Goal: Transaction & Acquisition: Purchase product/service

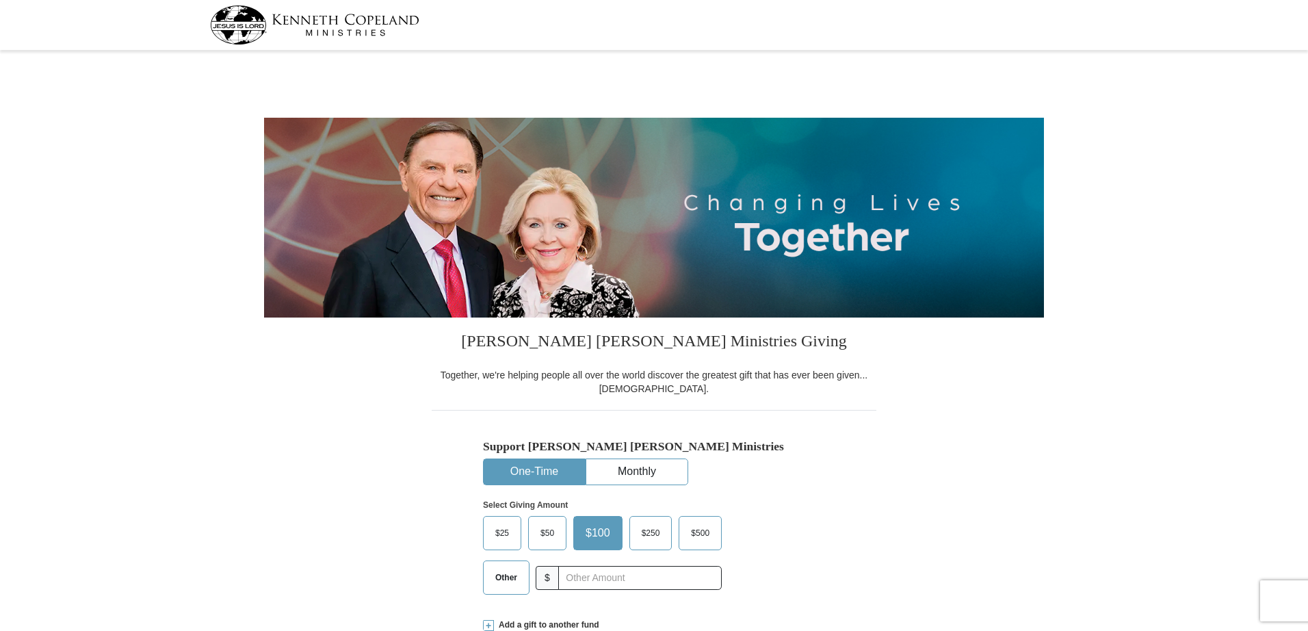
select select "MI"
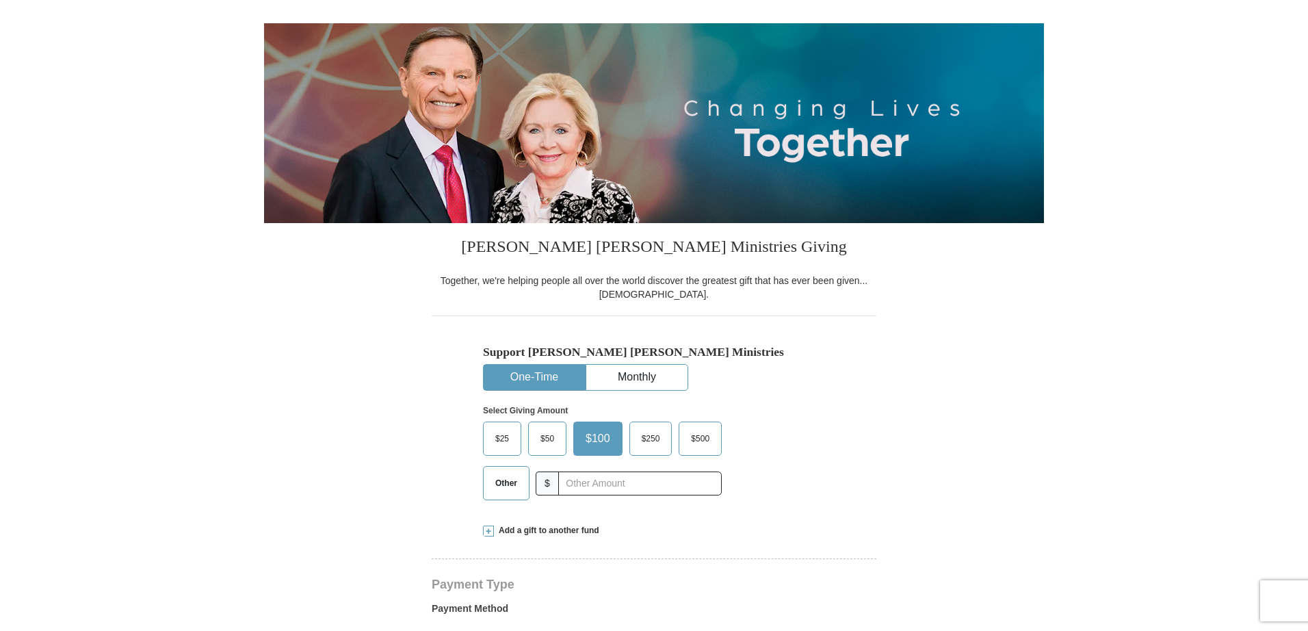
click at [496, 485] on span "Other" at bounding box center [506, 483] width 36 height 21
click at [0, 0] on input "Other" at bounding box center [0, 0] width 0 height 0
type input "1"
click at [564, 486] on input "text" at bounding box center [640, 483] width 152 height 24
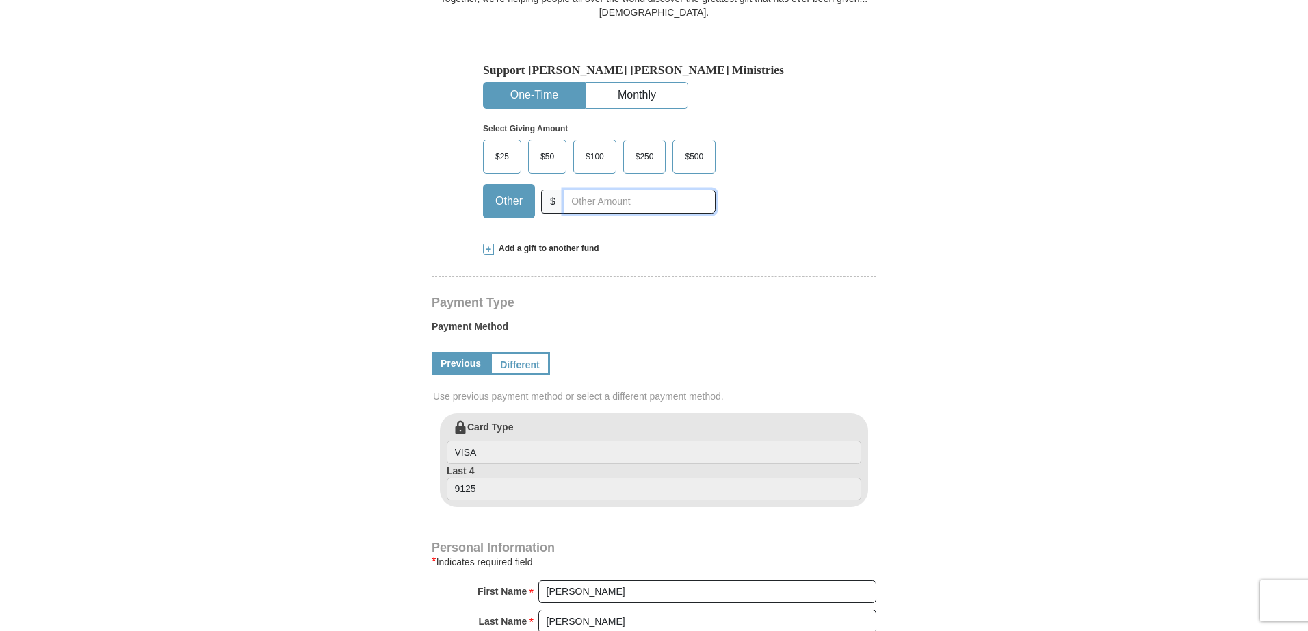
scroll to position [378, 0]
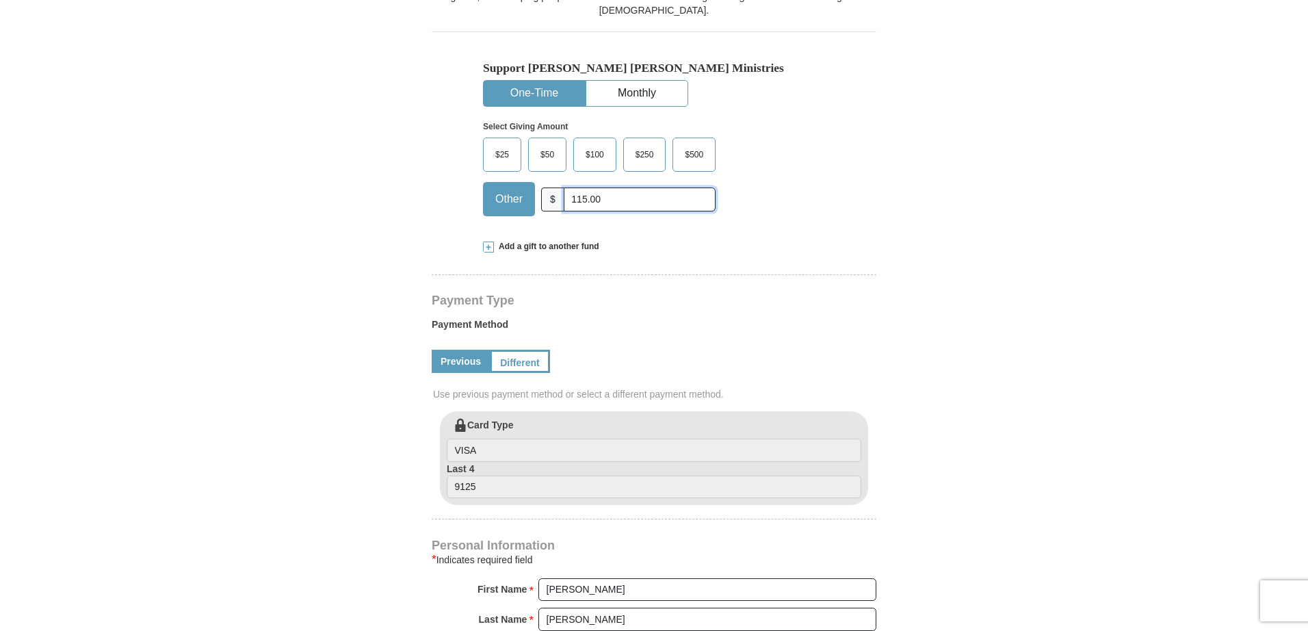
type input "115.00"
click at [485, 248] on span at bounding box center [488, 246] width 11 height 11
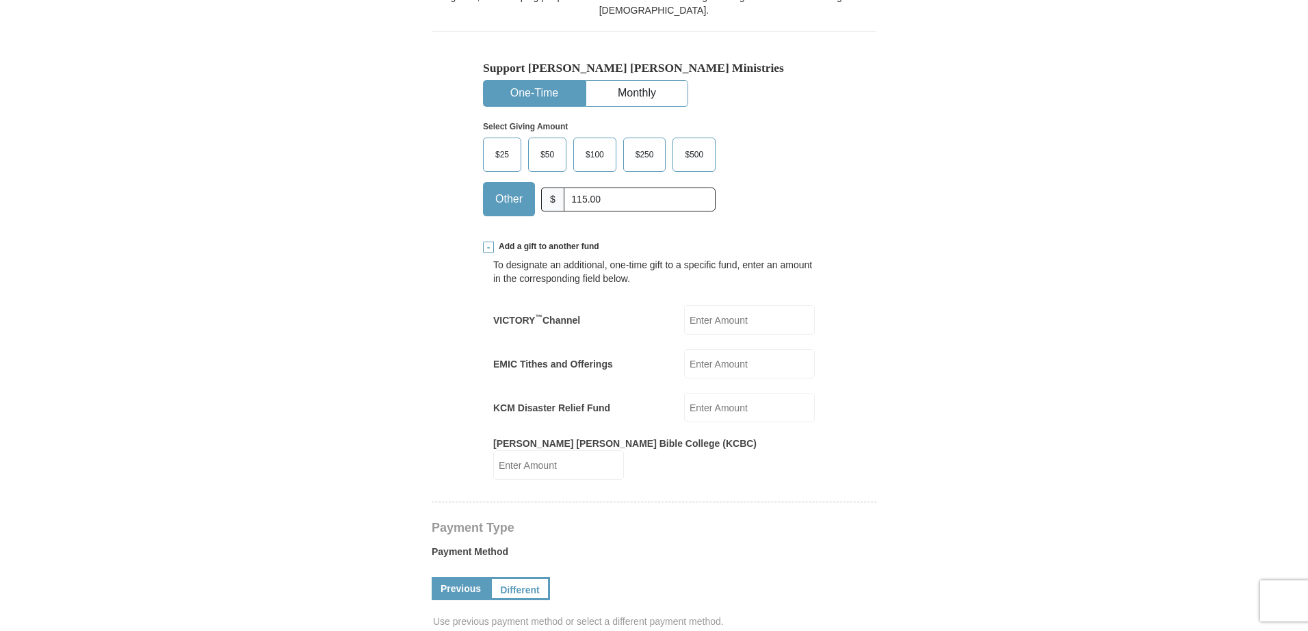
click at [692, 318] on input "VICTORY ™ Channel" at bounding box center [749, 319] width 131 height 29
type input "100.00"
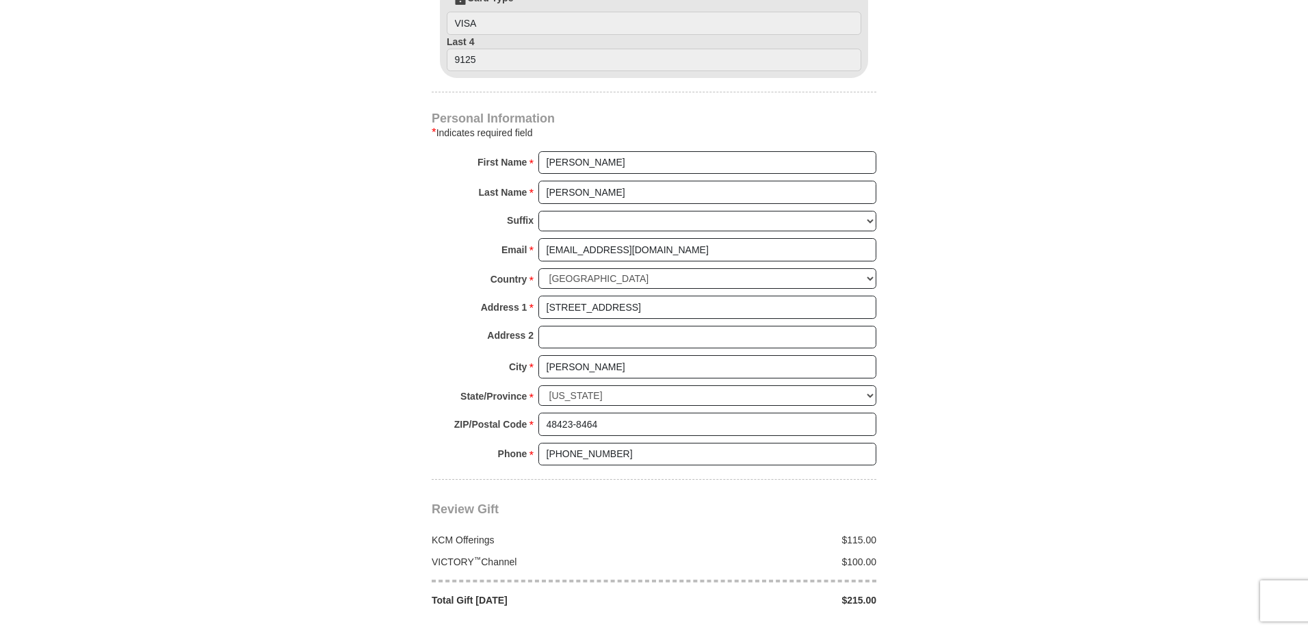
scroll to position [1040, 0]
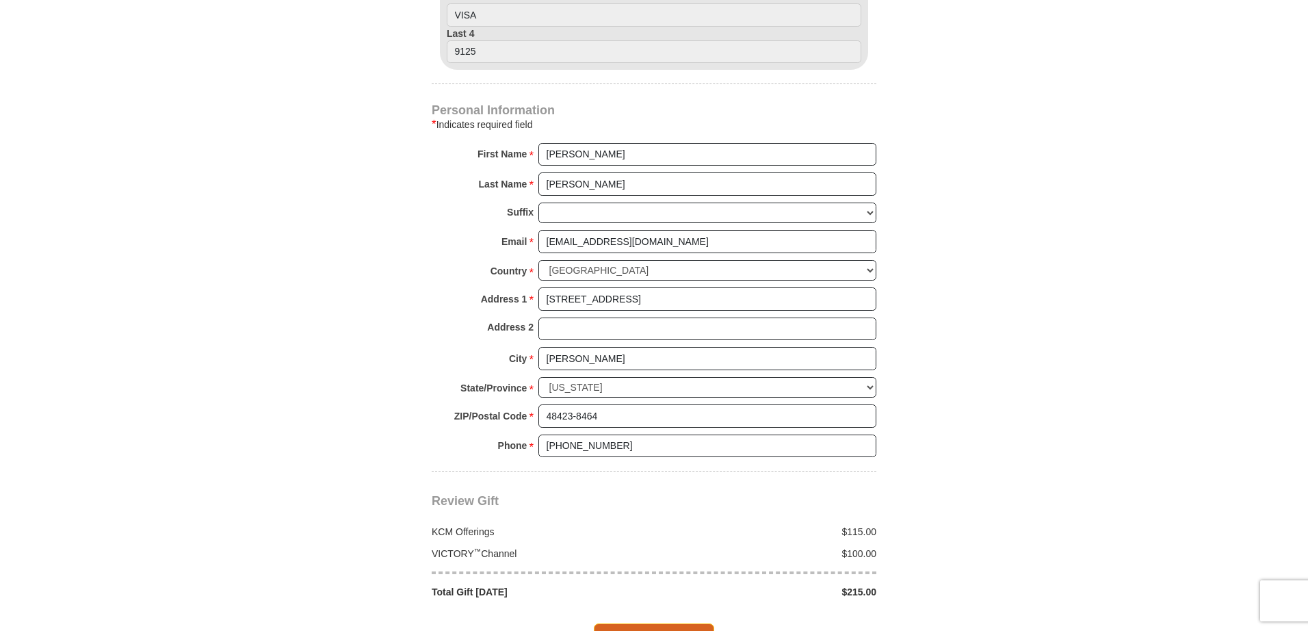
click at [663, 623] on span "Complete Your Gift" at bounding box center [654, 637] width 121 height 29
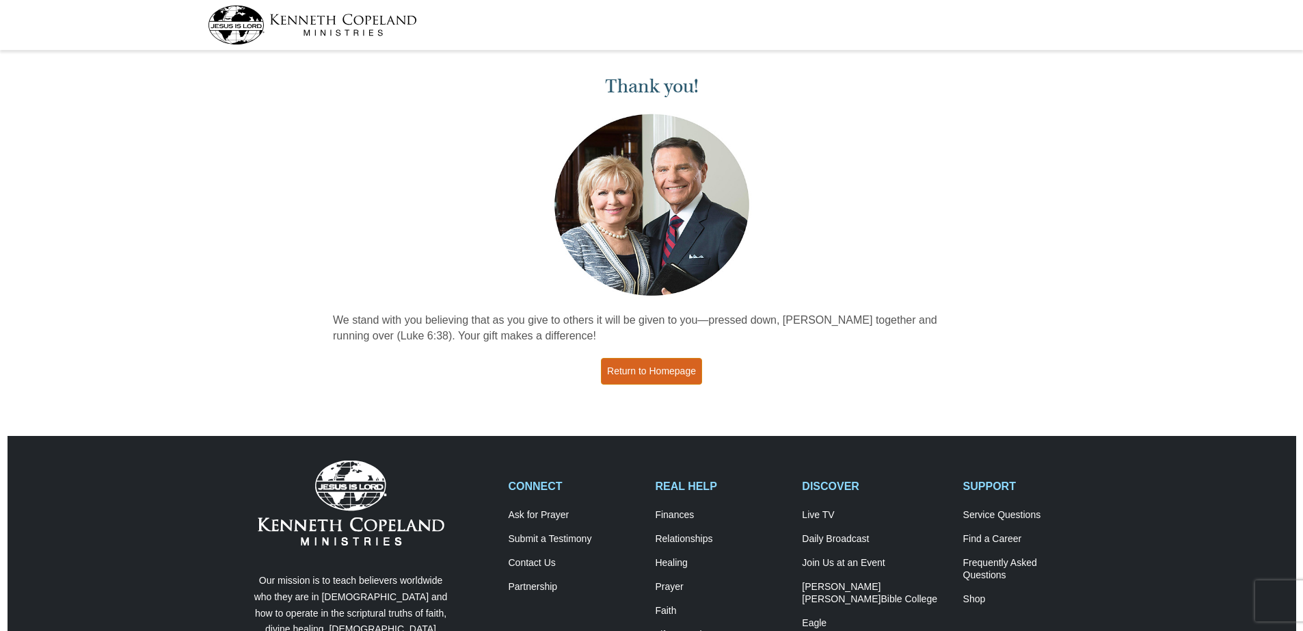
click at [655, 367] on link "Return to Homepage" at bounding box center [651, 371] width 101 height 27
